Goal: Task Accomplishment & Management: Manage account settings

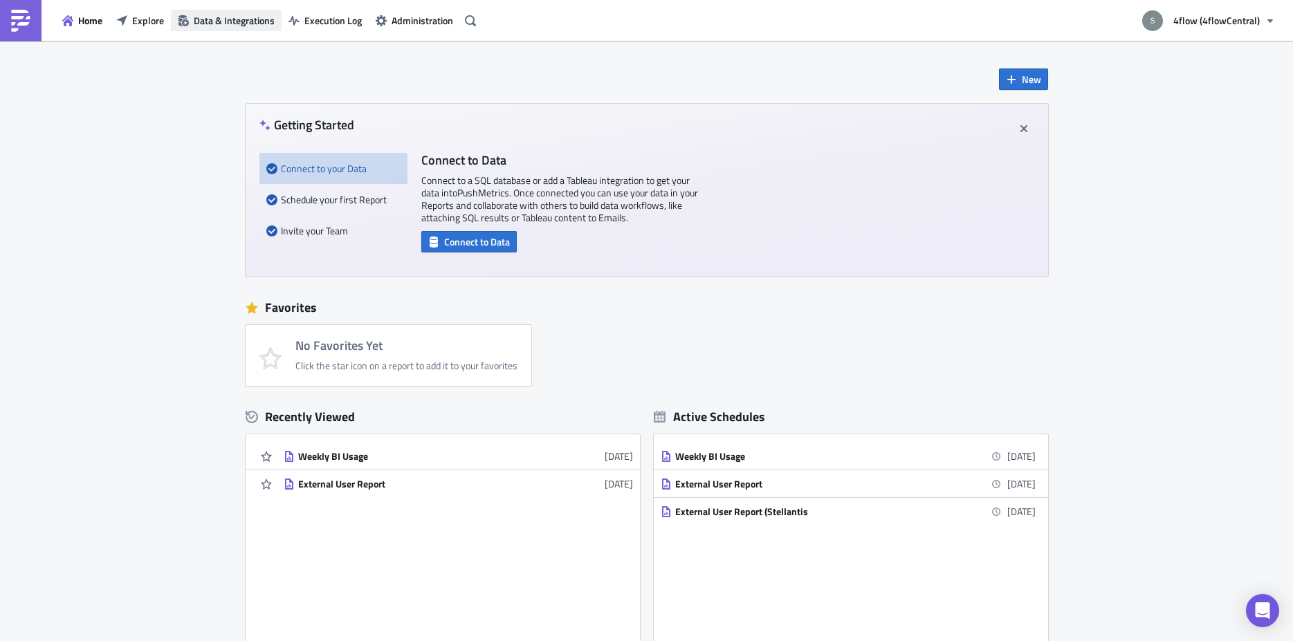
click at [204, 17] on span "Data & Integrations" at bounding box center [234, 20] width 81 height 15
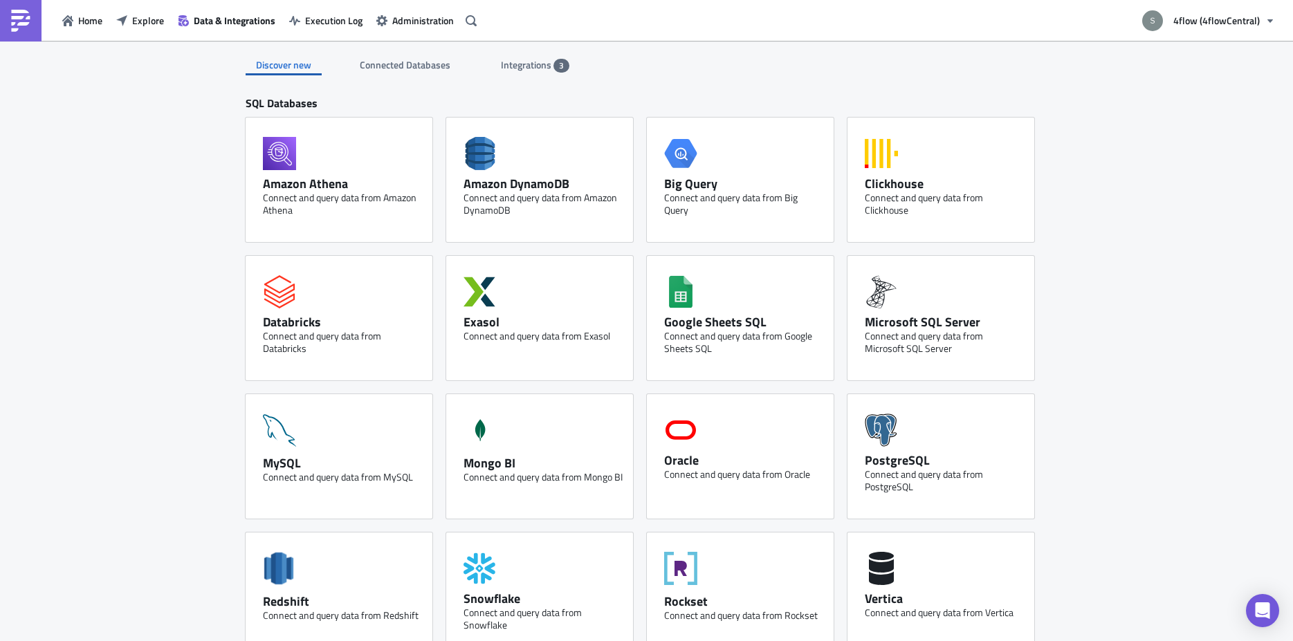
click at [544, 60] on span "Integrations" at bounding box center [527, 64] width 53 height 15
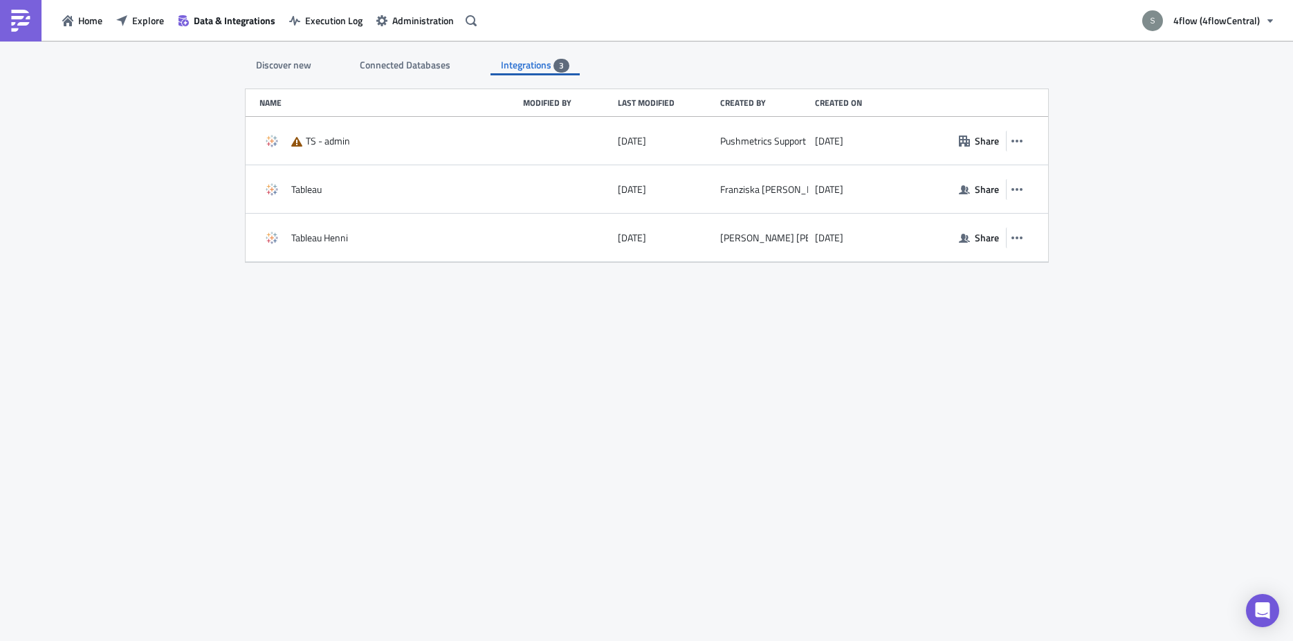
click at [395, 69] on span "Connected Databases" at bounding box center [406, 64] width 93 height 15
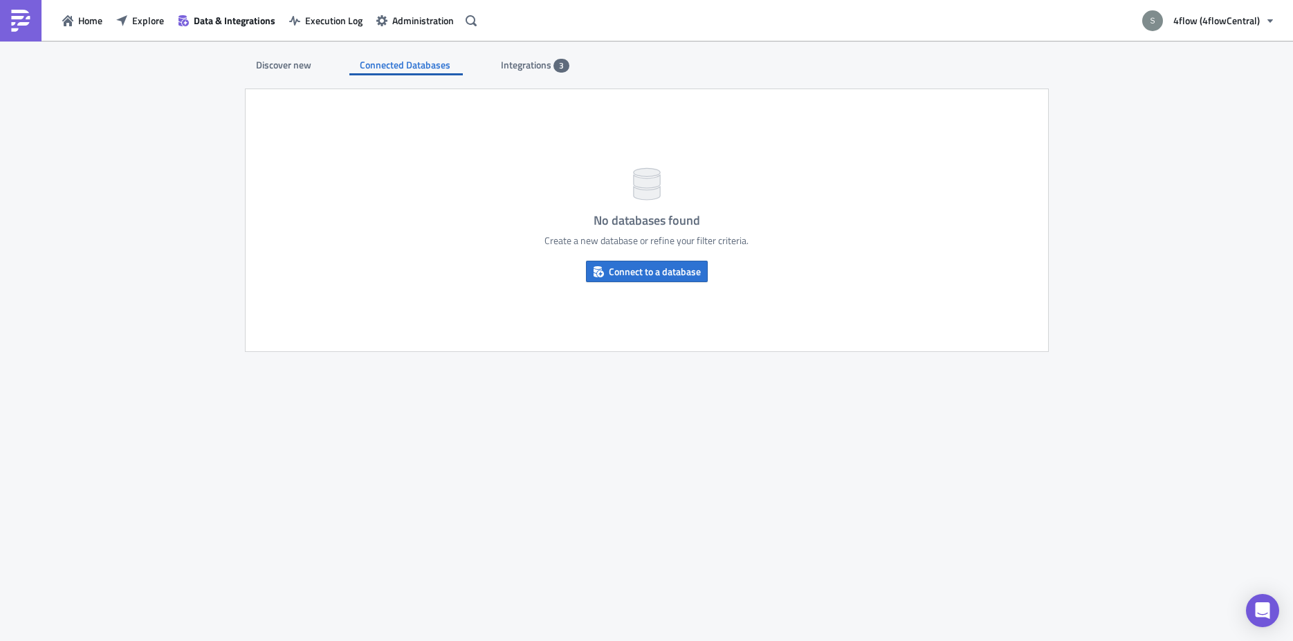
drag, startPoint x: 294, startPoint y: 65, endPoint x: 335, endPoint y: 33, distance: 51.7
click at [294, 66] on div "Discover new" at bounding box center [284, 65] width 76 height 21
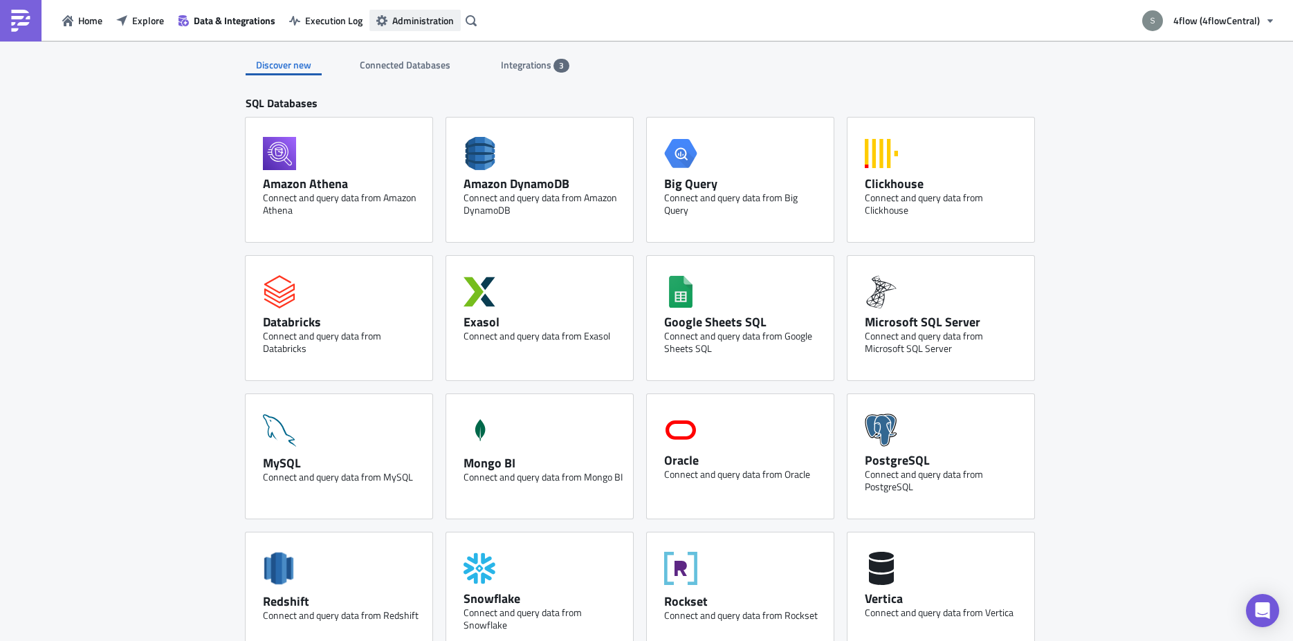
click at [410, 15] on button "Administration" at bounding box center [414, 20] width 91 height 21
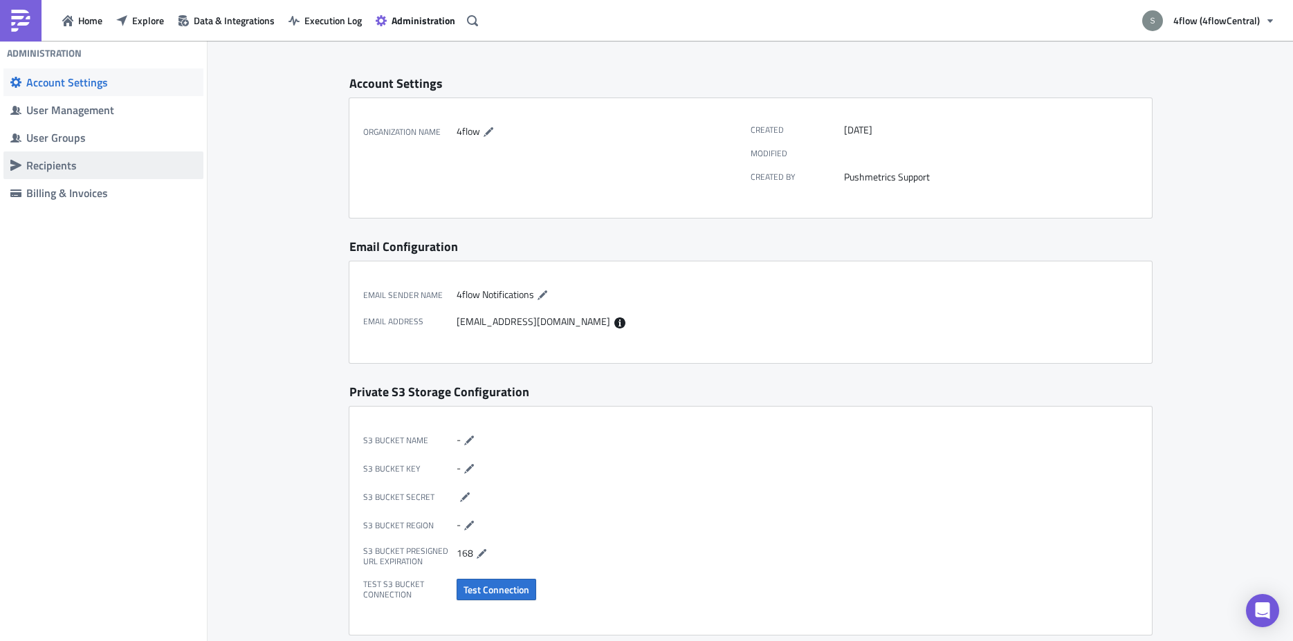
click at [106, 165] on div "Recipients" at bounding box center [111, 165] width 170 height 14
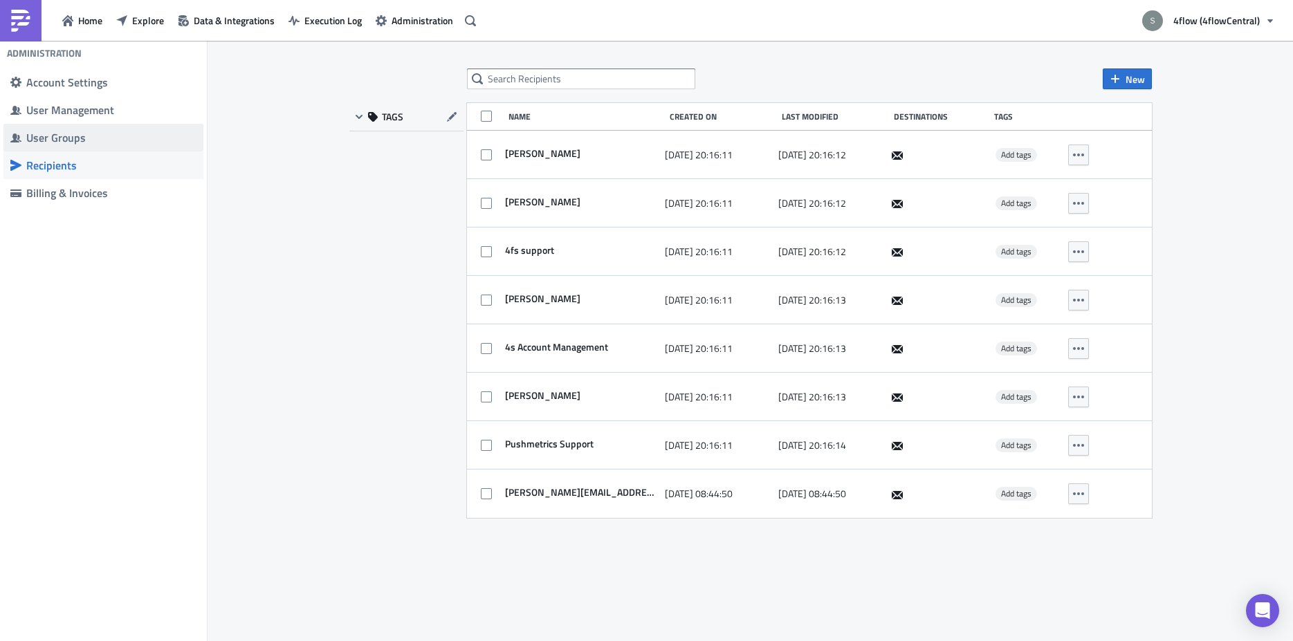
click at [99, 130] on span "User Groups" at bounding box center [103, 138] width 200 height 28
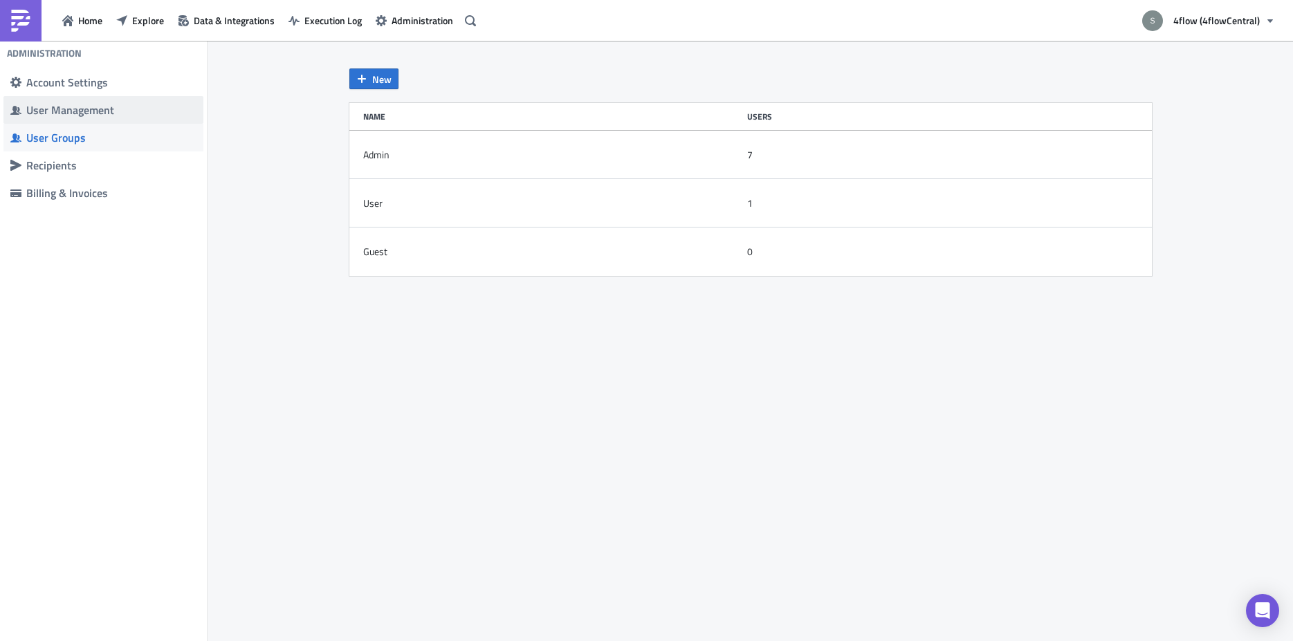
click at [100, 108] on div "User Management" at bounding box center [111, 110] width 170 height 14
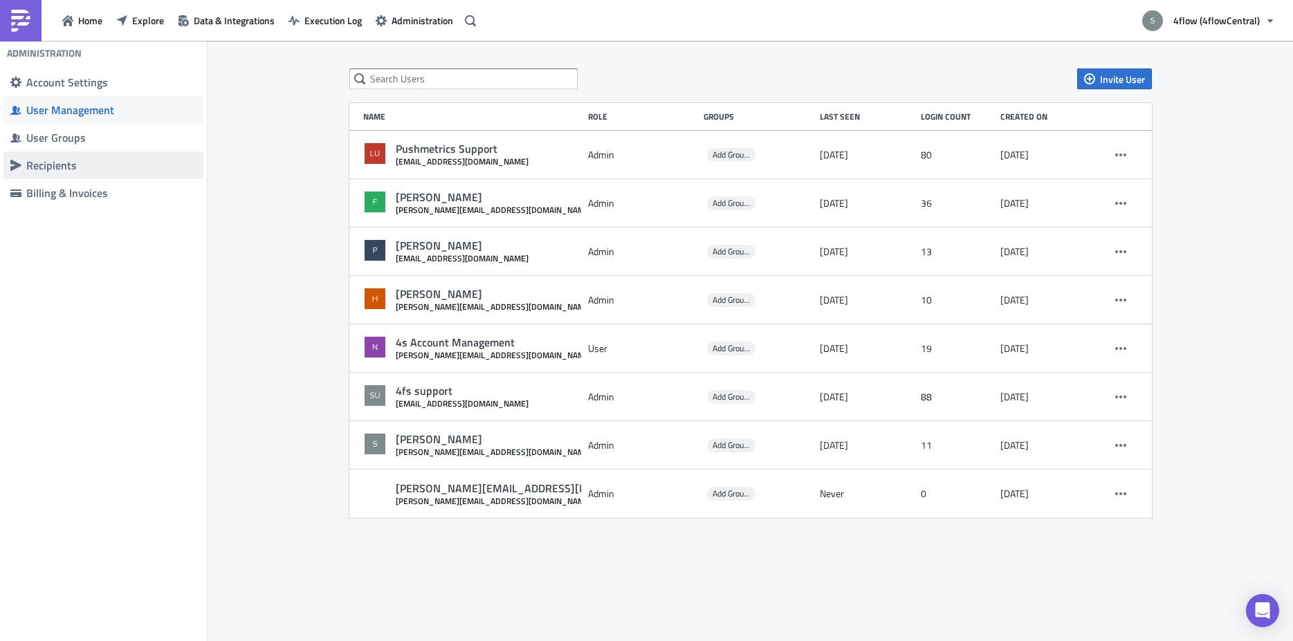
click at [95, 156] on span "Recipients" at bounding box center [103, 165] width 200 height 28
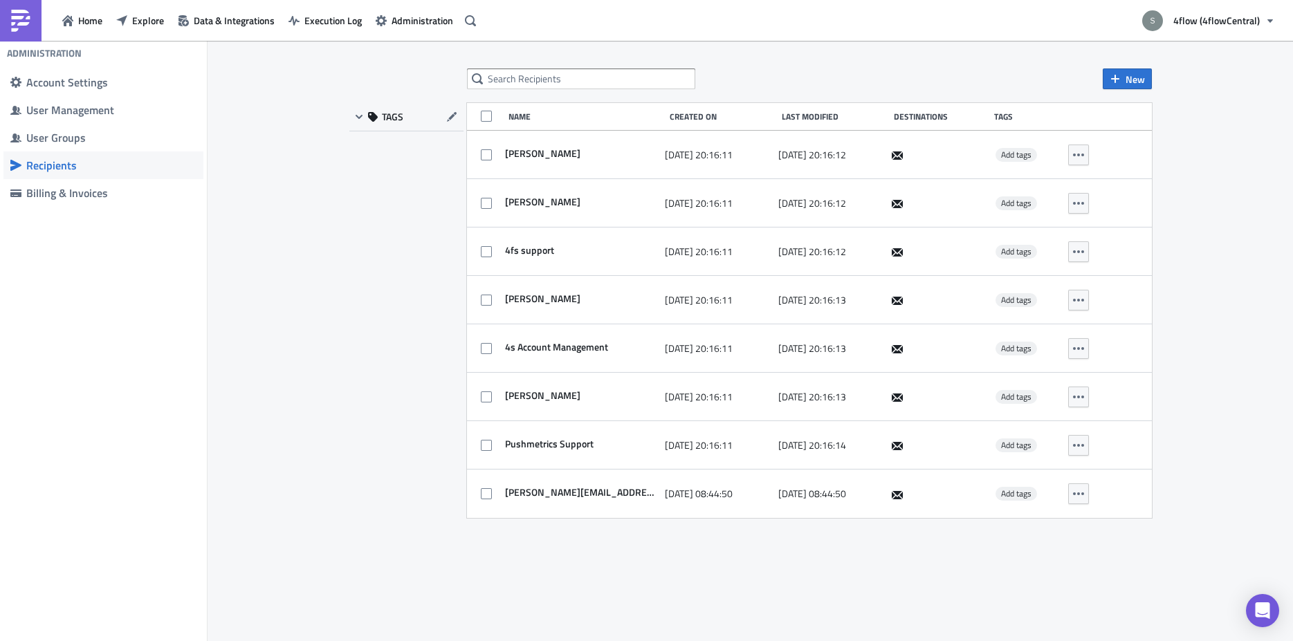
click at [930, 560] on div "New TAGS Name Created On Last Modified Destinations Tags [PERSON_NAME] [DATE] 2…" at bounding box center [750, 341] width 830 height 547
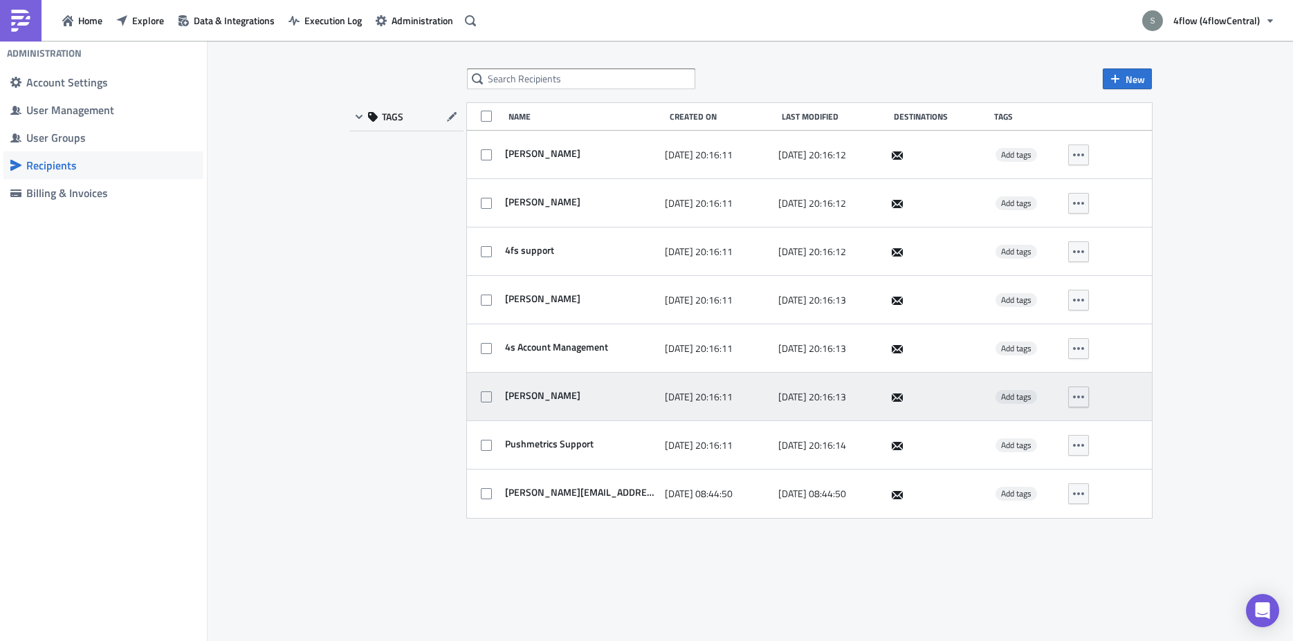
click at [1076, 397] on icon "button" at bounding box center [1078, 396] width 11 height 11
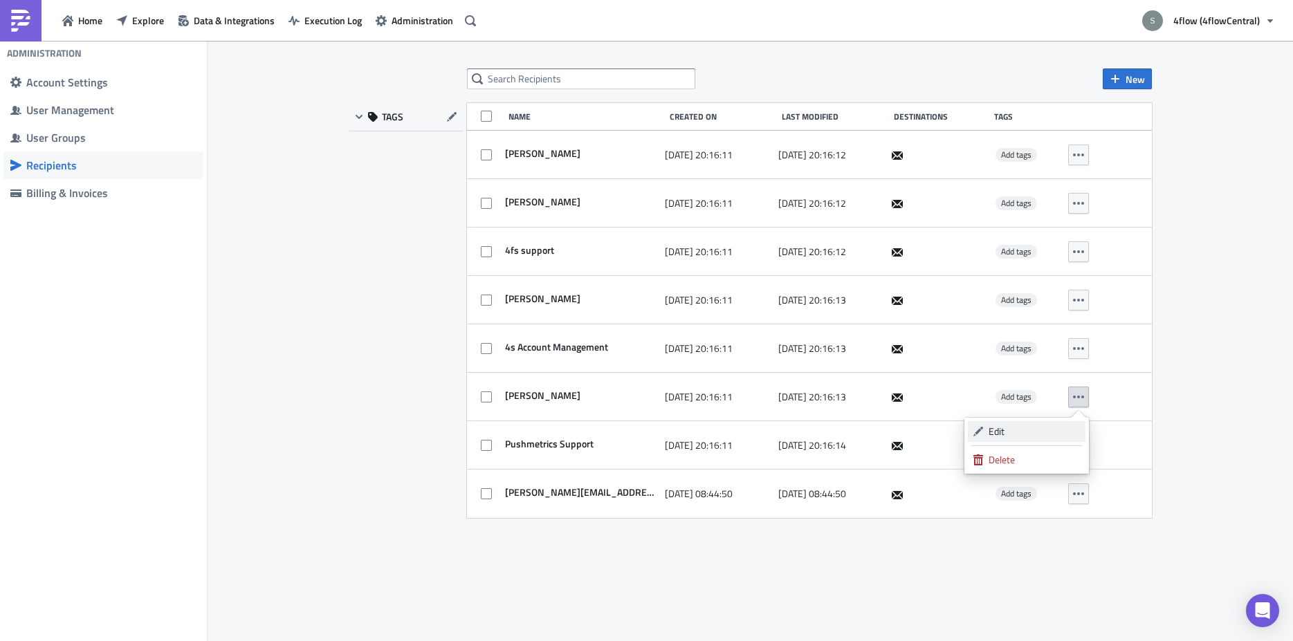
click at [1042, 428] on div "Edit" at bounding box center [1034, 432] width 92 height 14
